Goal: Find specific fact

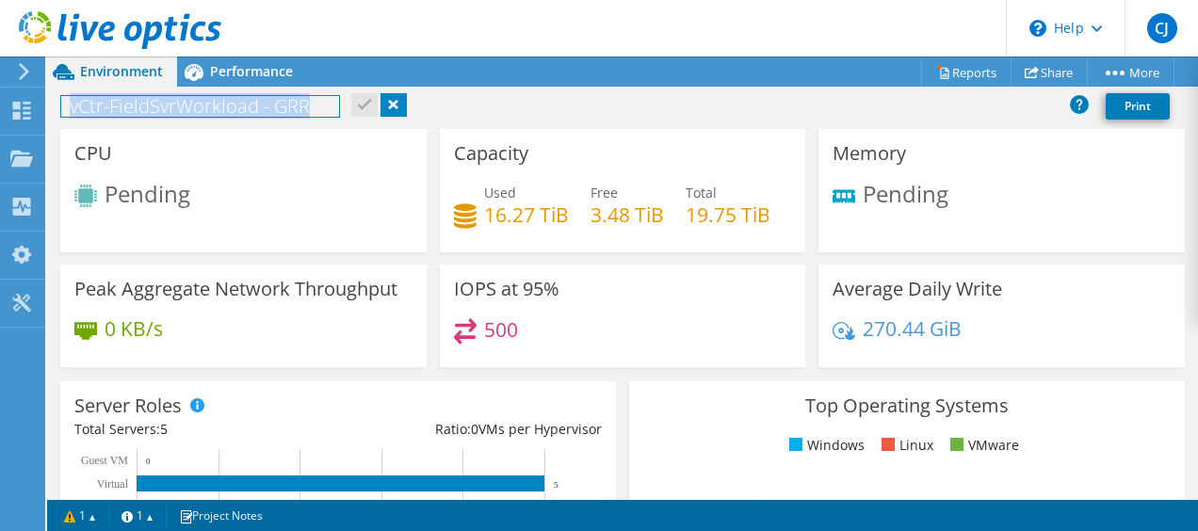
drag, startPoint x: 316, startPoint y: 109, endPoint x: 60, endPoint y: 115, distance: 255.3
click at [60, 115] on div "vCtr-FieldSvrWorkload - GRR Print" at bounding box center [622, 106] width 1151 height 35
copy h1 "vCtr-FieldSvrWorkload - GRR"
